Goal: Check status: Check status

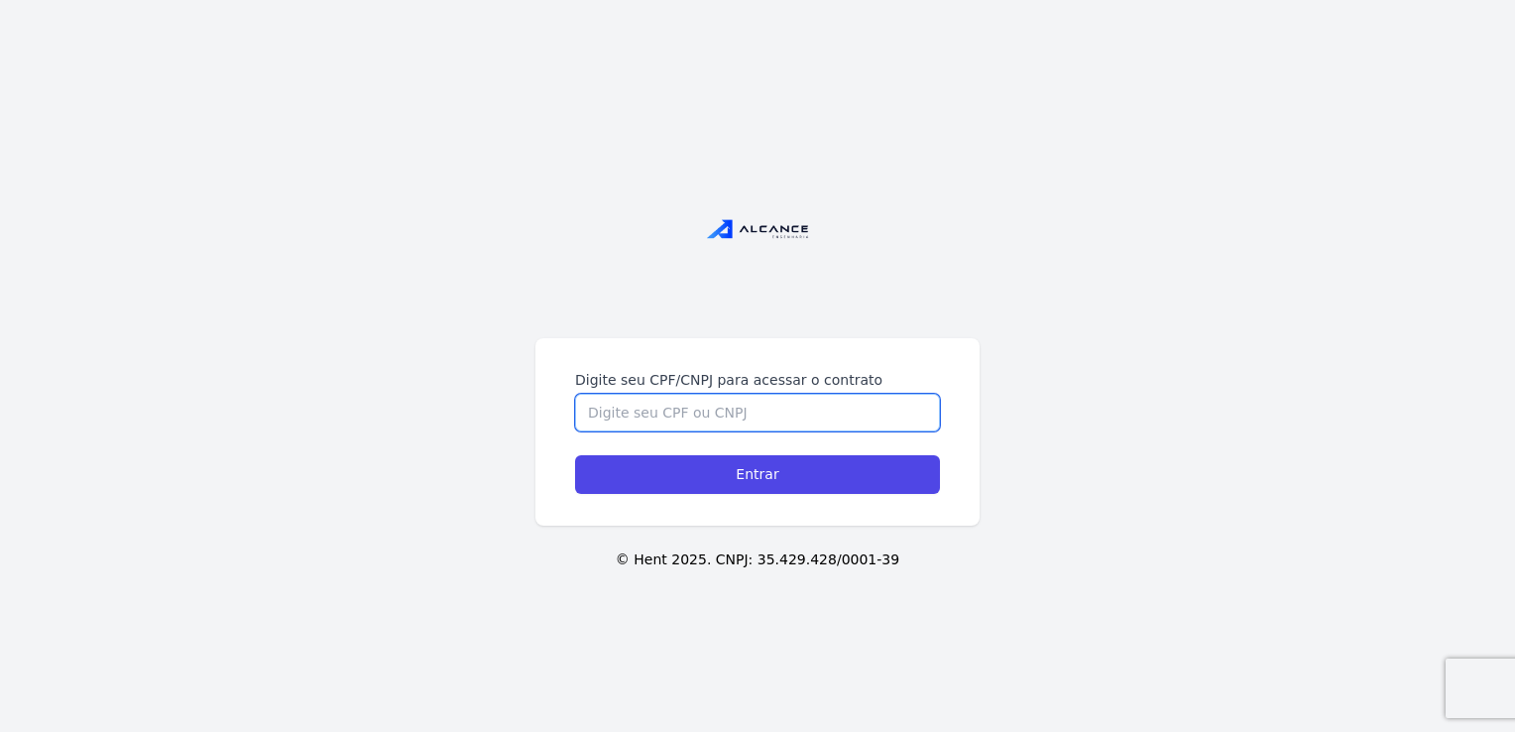
click at [688, 402] on input "Digite seu CPF/CNPJ para acessar o contrato" at bounding box center [757, 413] width 365 height 38
paste input "181.895.677-21"
click at [663, 410] on input "181.895.677-21" at bounding box center [757, 413] width 365 height 38
click at [640, 414] on input "181.895.67721" at bounding box center [757, 413] width 365 height 38
click at [616, 414] on input "181.89567721" at bounding box center [757, 413] width 365 height 38
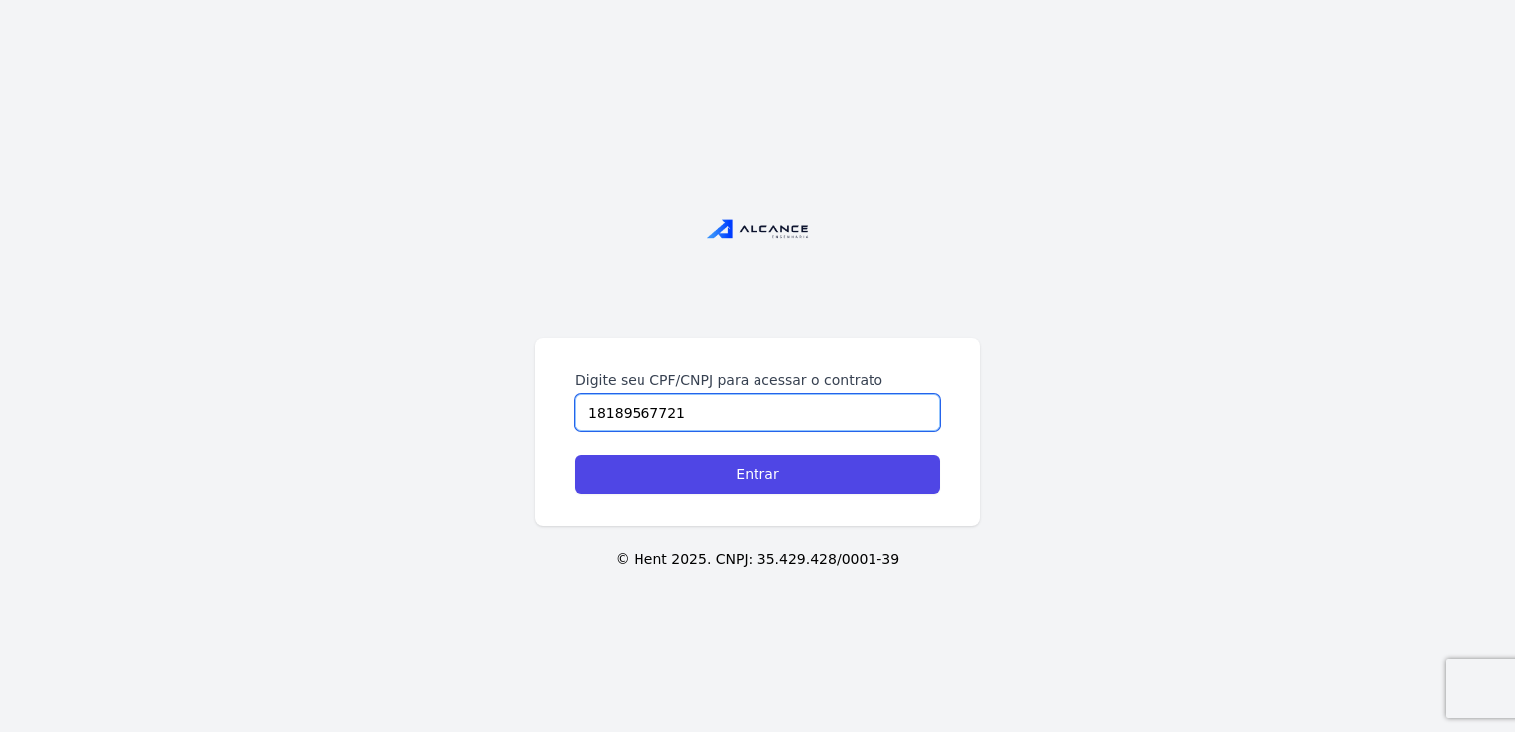
type input "18189567721"
click at [760, 495] on div "Digite seu CPF/CNPJ para acessar o contrato 18189567721 Entrar" at bounding box center [757, 431] width 444 height 187
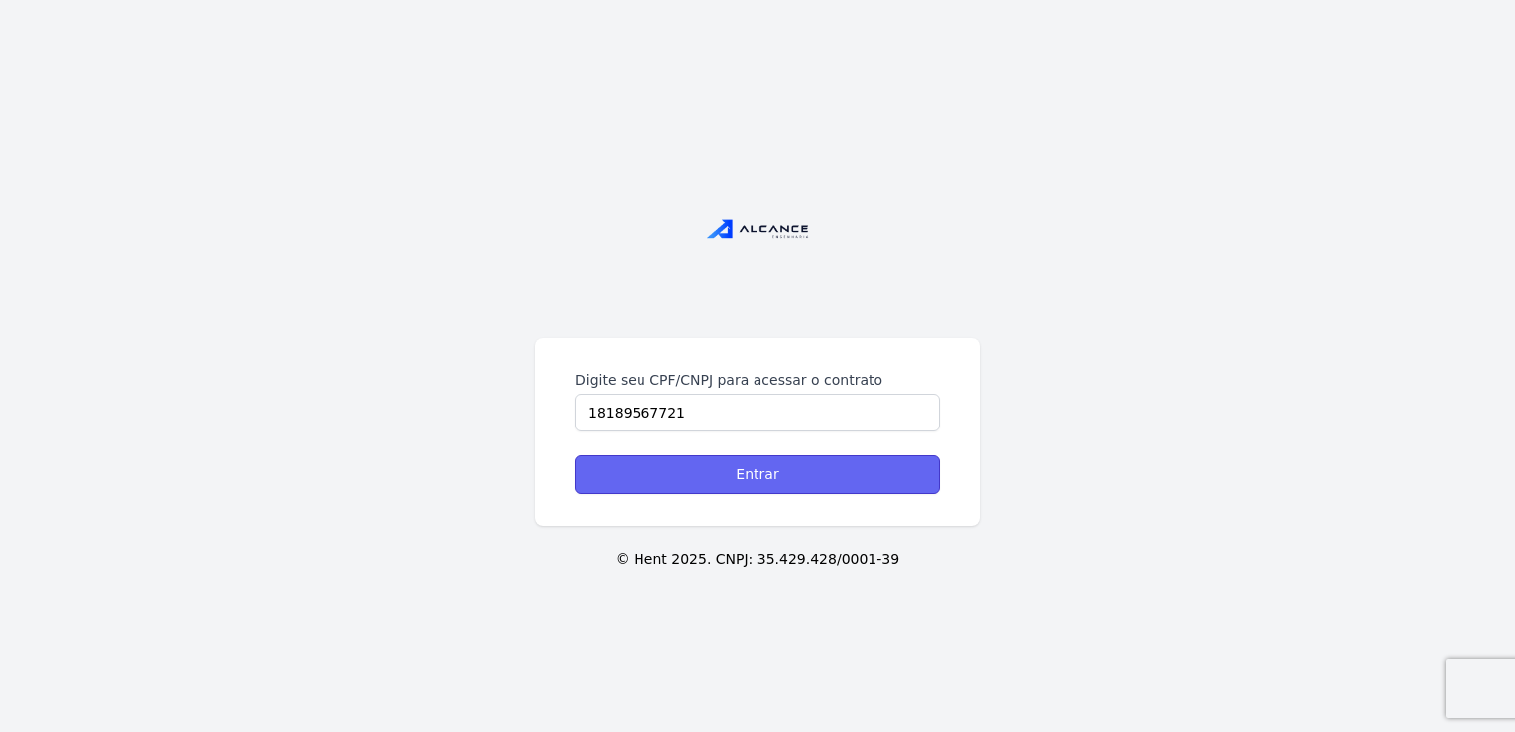
click at [760, 486] on input "Entrar" at bounding box center [757, 474] width 365 height 39
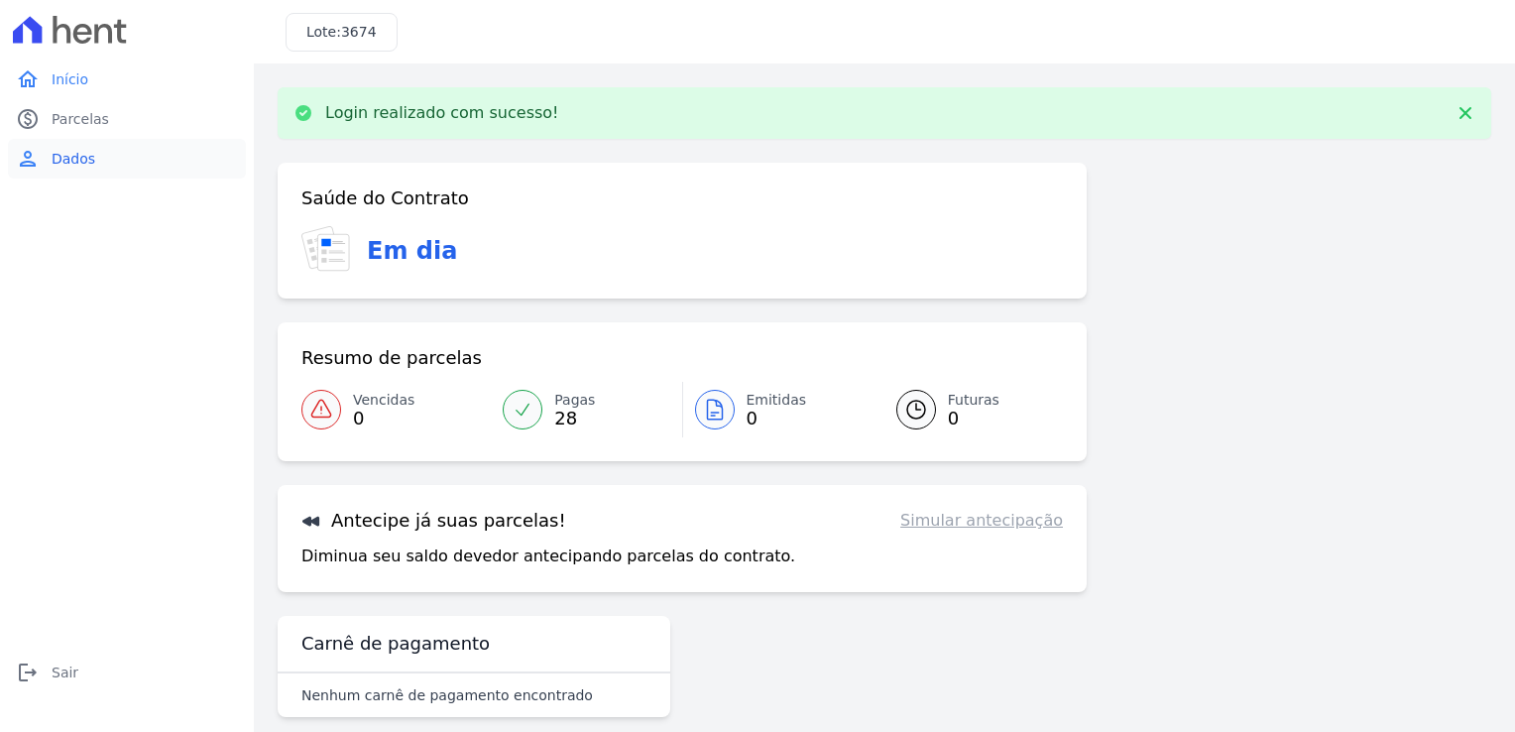
click at [93, 148] on link "person Dados" at bounding box center [127, 159] width 238 height 40
